Goal: Download file/media

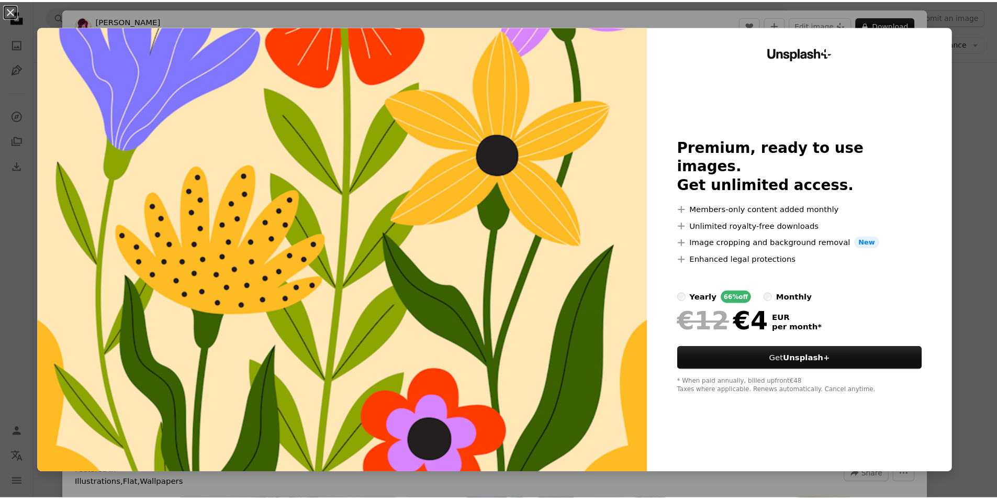
scroll to position [419, 0]
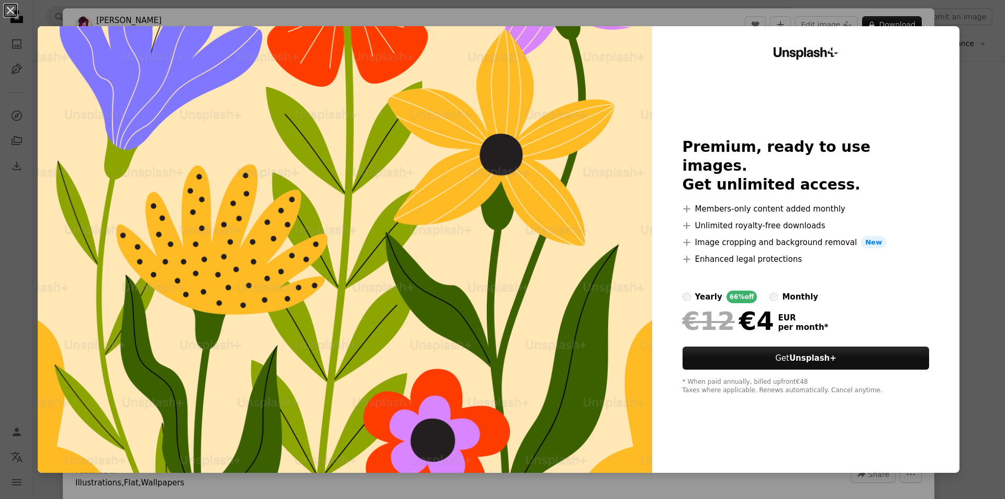
click at [973, 190] on div "An X shape Unsplash+ Premium, ready to use images. Get unlimited access. A plus…" at bounding box center [502, 249] width 1005 height 499
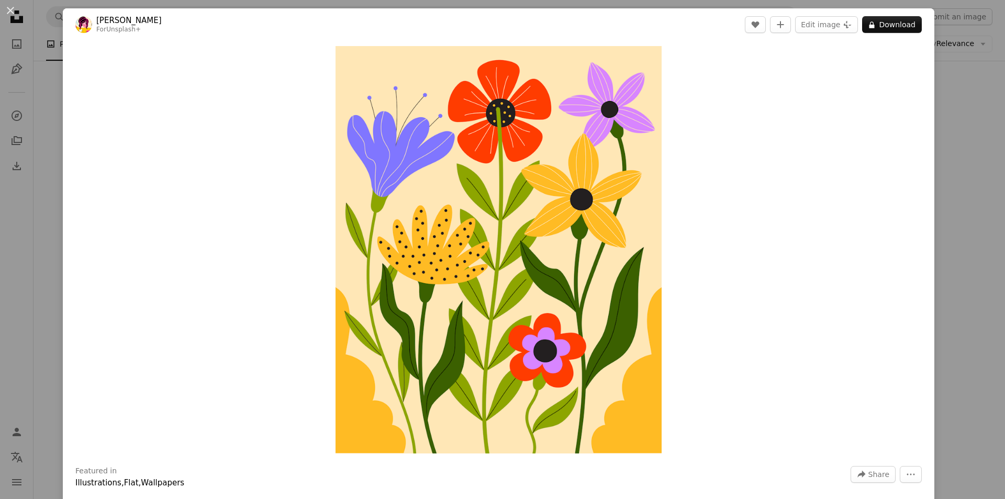
click at [973, 190] on div "An X shape Yeti Iglesias For Unsplash+ A heart A plus sign Edit image Plus sign…" at bounding box center [502, 249] width 1005 height 499
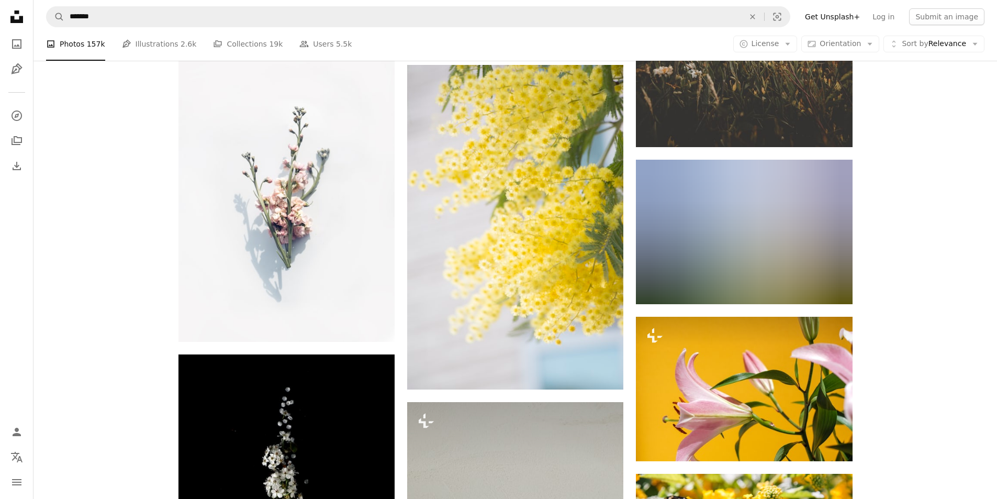
scroll to position [16750, 0]
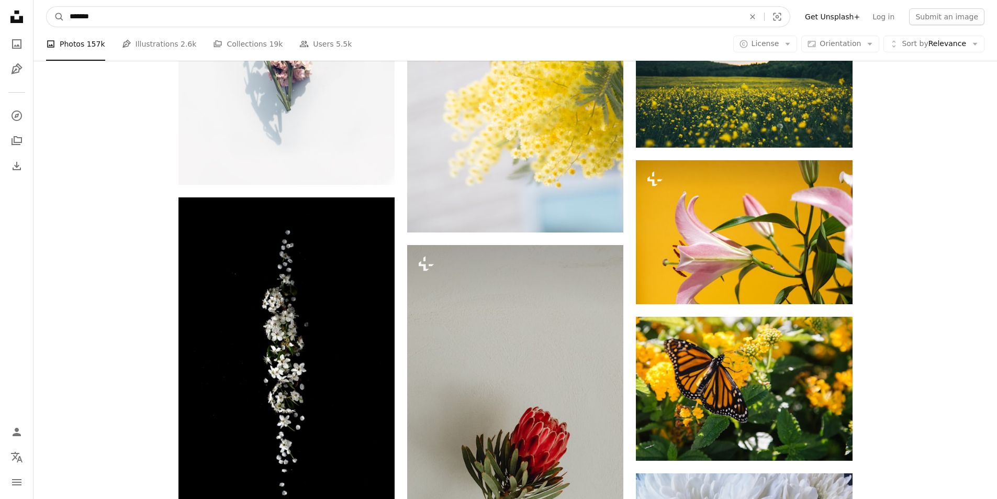
drag, startPoint x: 192, startPoint y: 15, endPoint x: 7, endPoint y: 29, distance: 184.8
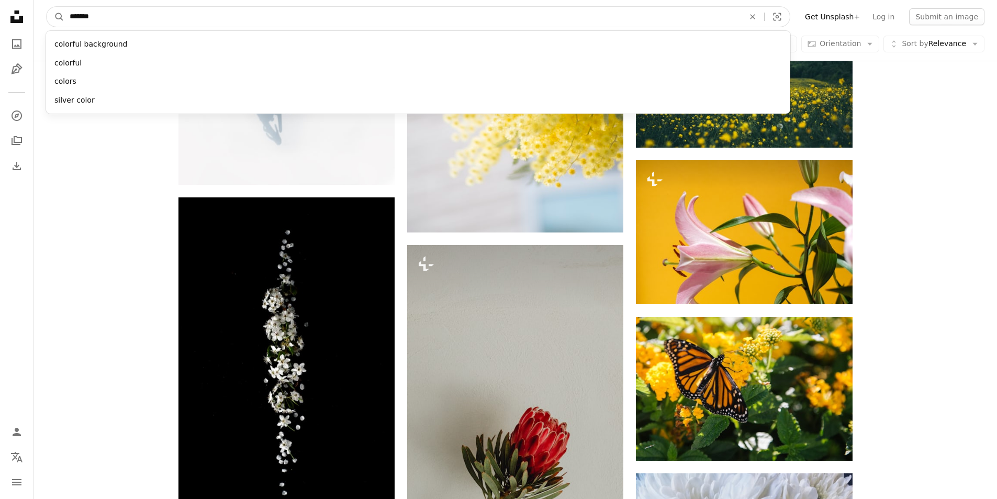
type input "*******"
click at [47, 7] on button "A magnifying glass" at bounding box center [56, 17] width 18 height 20
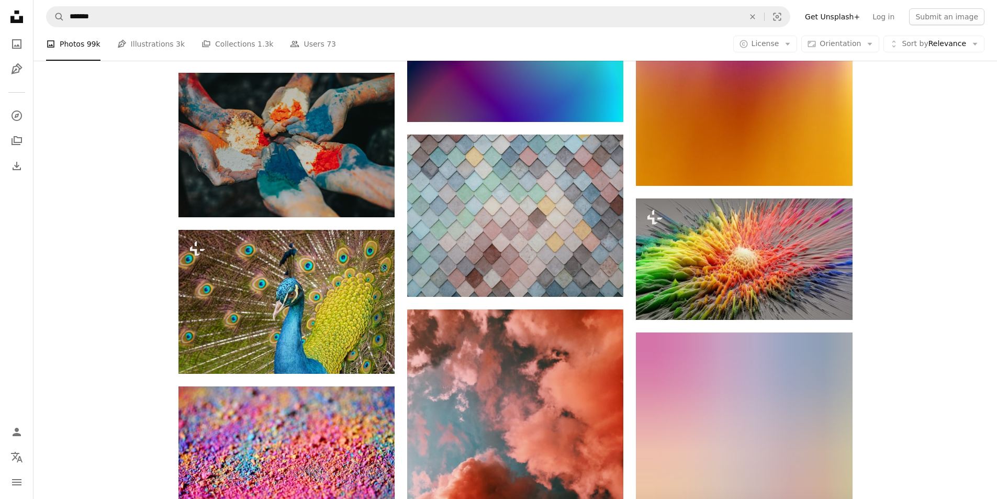
scroll to position [1204, 0]
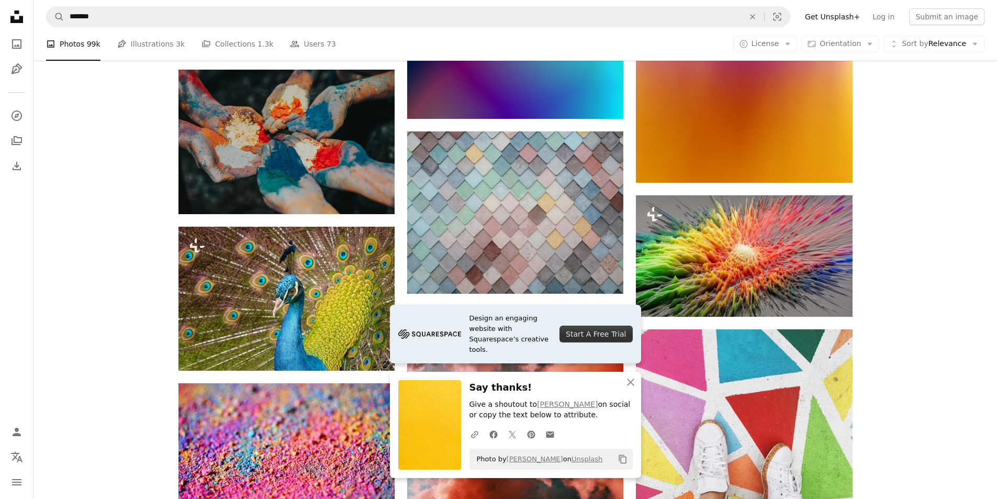
click at [631, 382] on icon "button" at bounding box center [630, 381] width 7 height 7
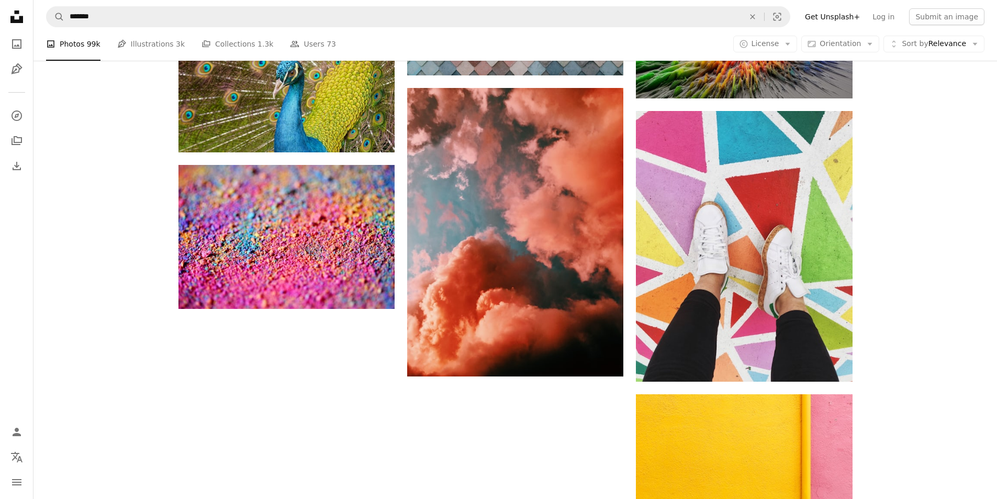
scroll to position [1423, 0]
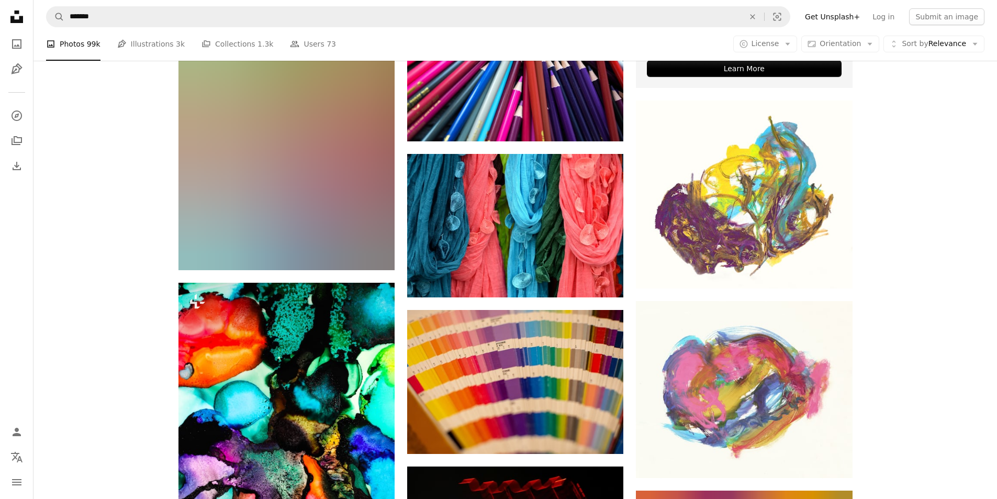
scroll to position [5401, 0]
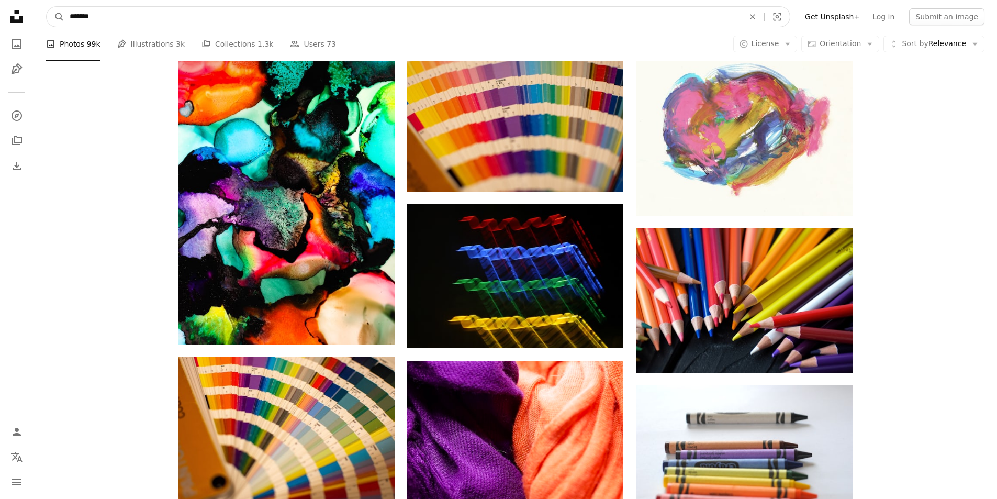
drag, startPoint x: 109, startPoint y: 14, endPoint x: 26, endPoint y: 20, distance: 83.5
type input "****"
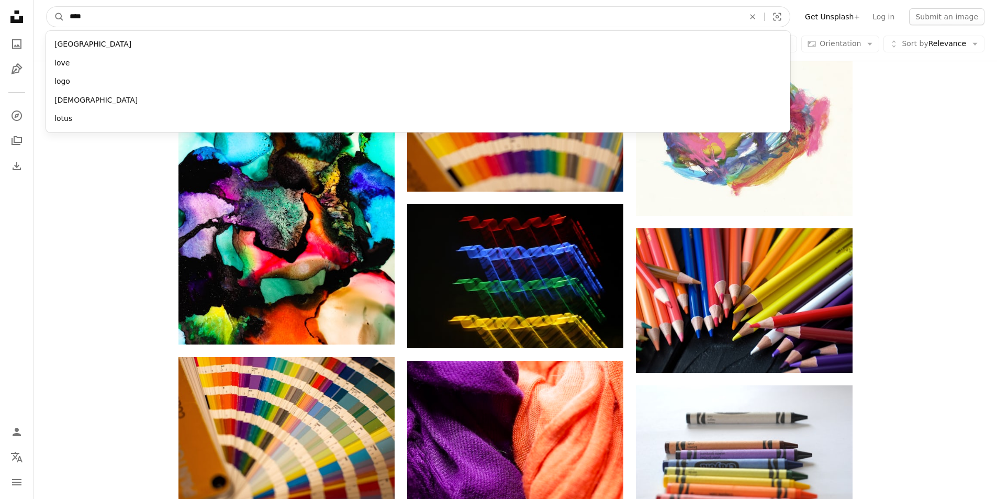
click button "A magnifying glass" at bounding box center [56, 17] width 18 height 20
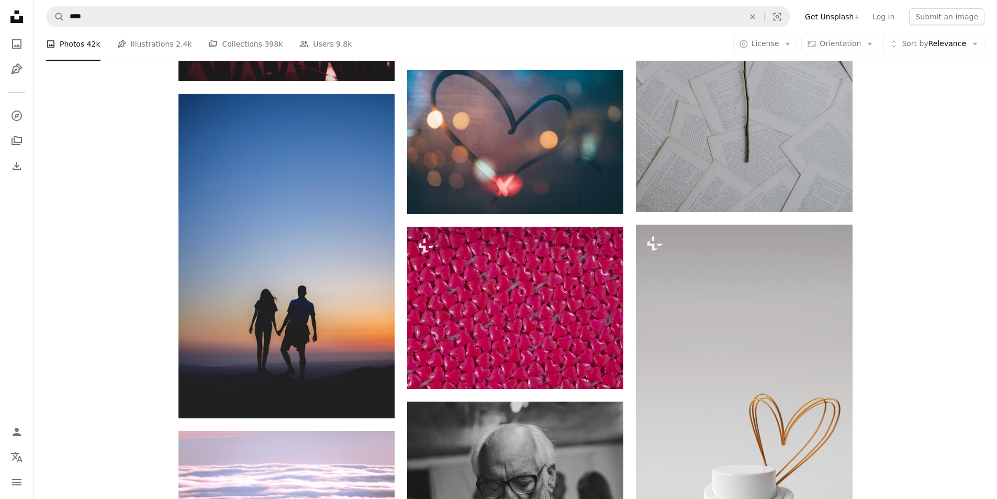
scroll to position [1204, 0]
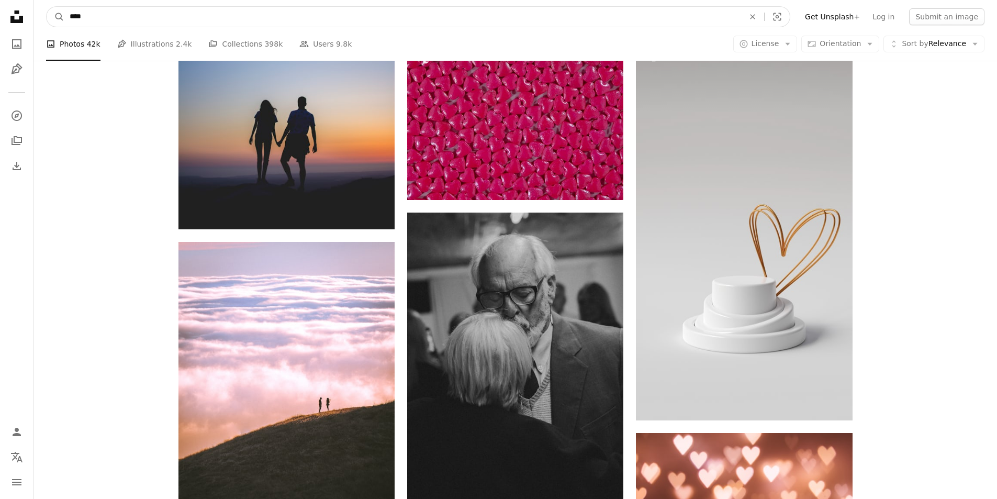
click at [111, 20] on input "****" at bounding box center [402, 17] width 677 height 20
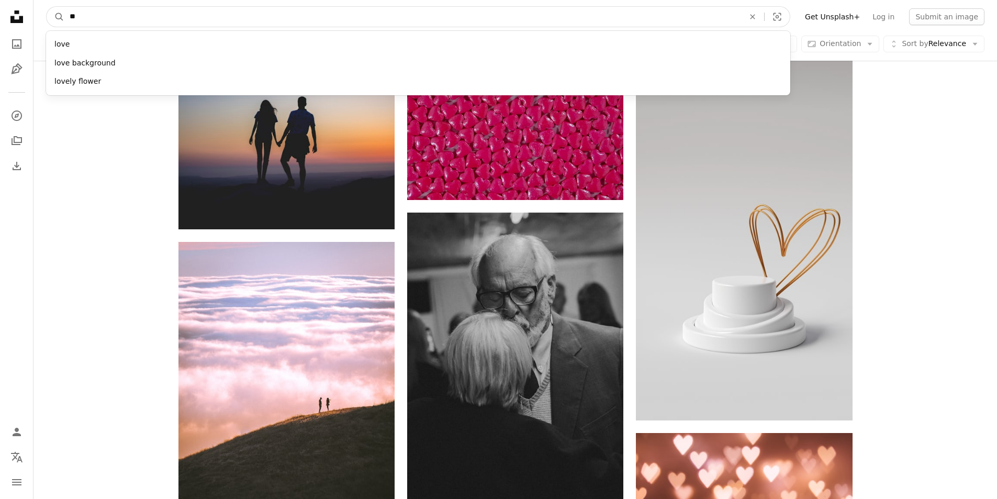
type input "*"
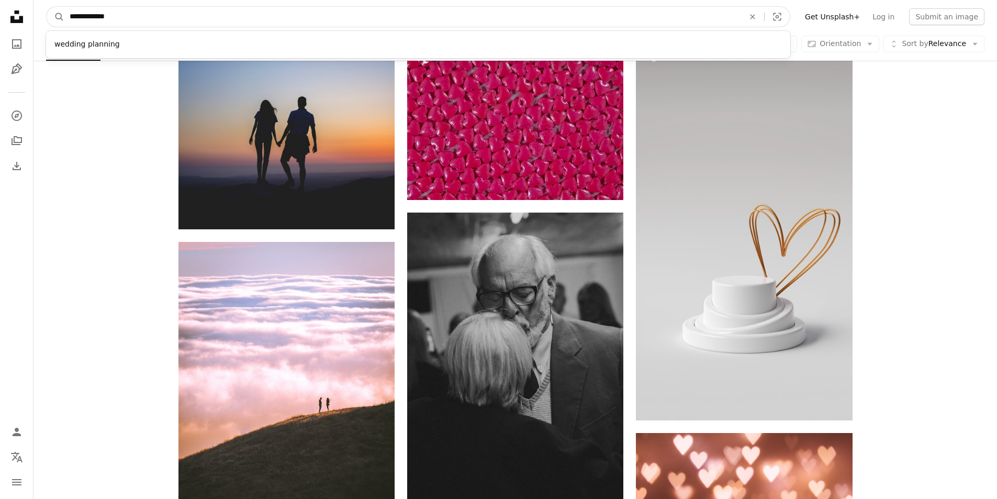
type input "**********"
click at [47, 7] on button "A magnifying glass" at bounding box center [56, 17] width 18 height 20
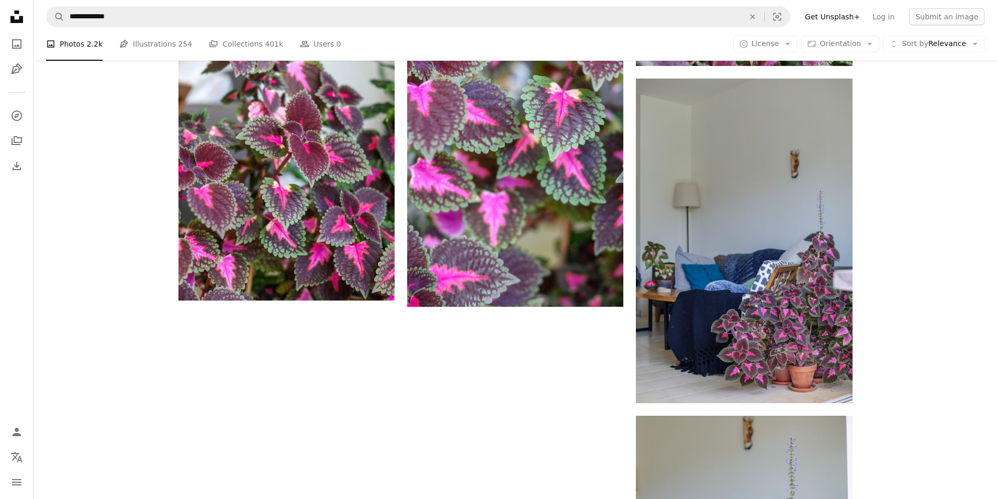
scroll to position [1527, 0]
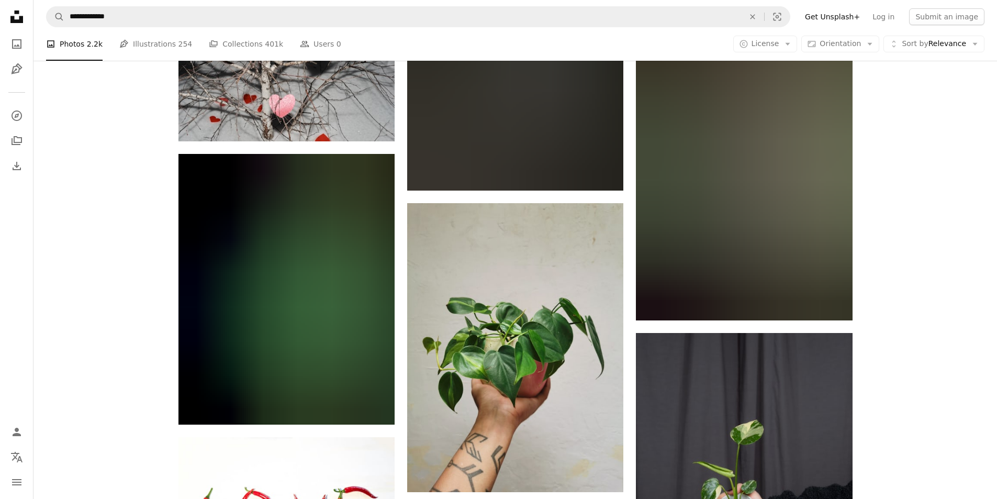
scroll to position [14508, 0]
